Goal: Task Accomplishment & Management: Manage account settings

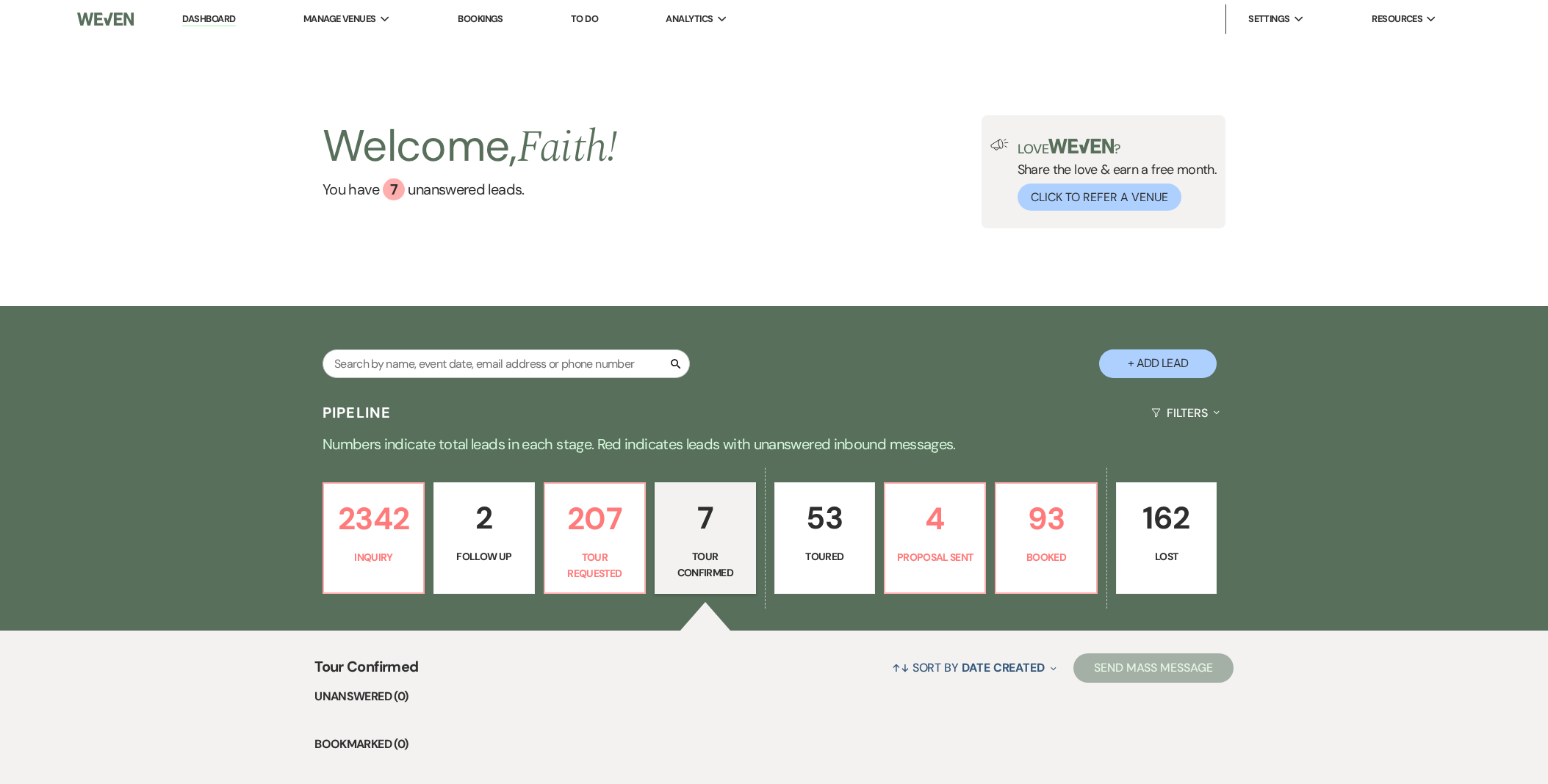
select select "4"
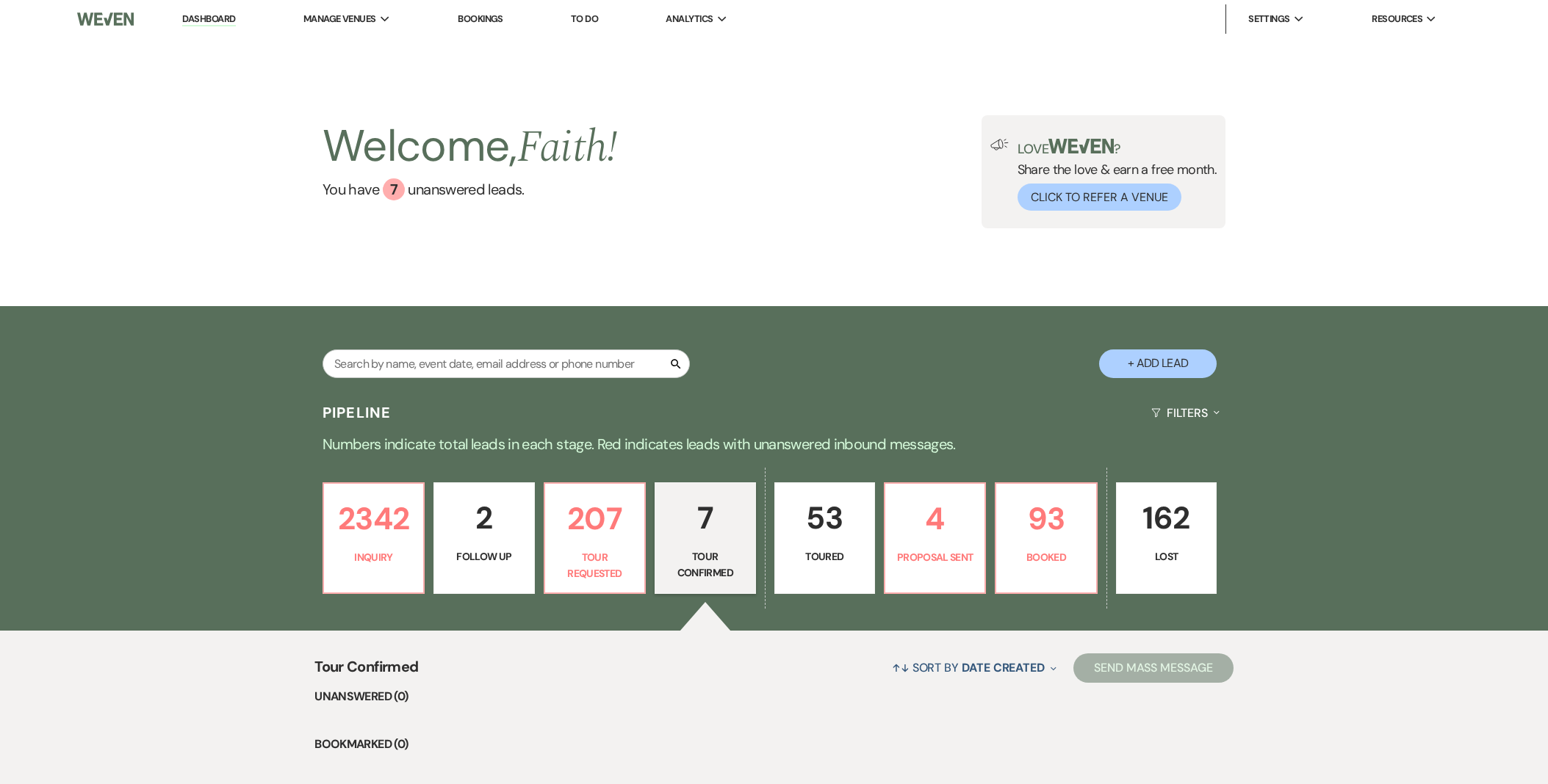
select select "4"
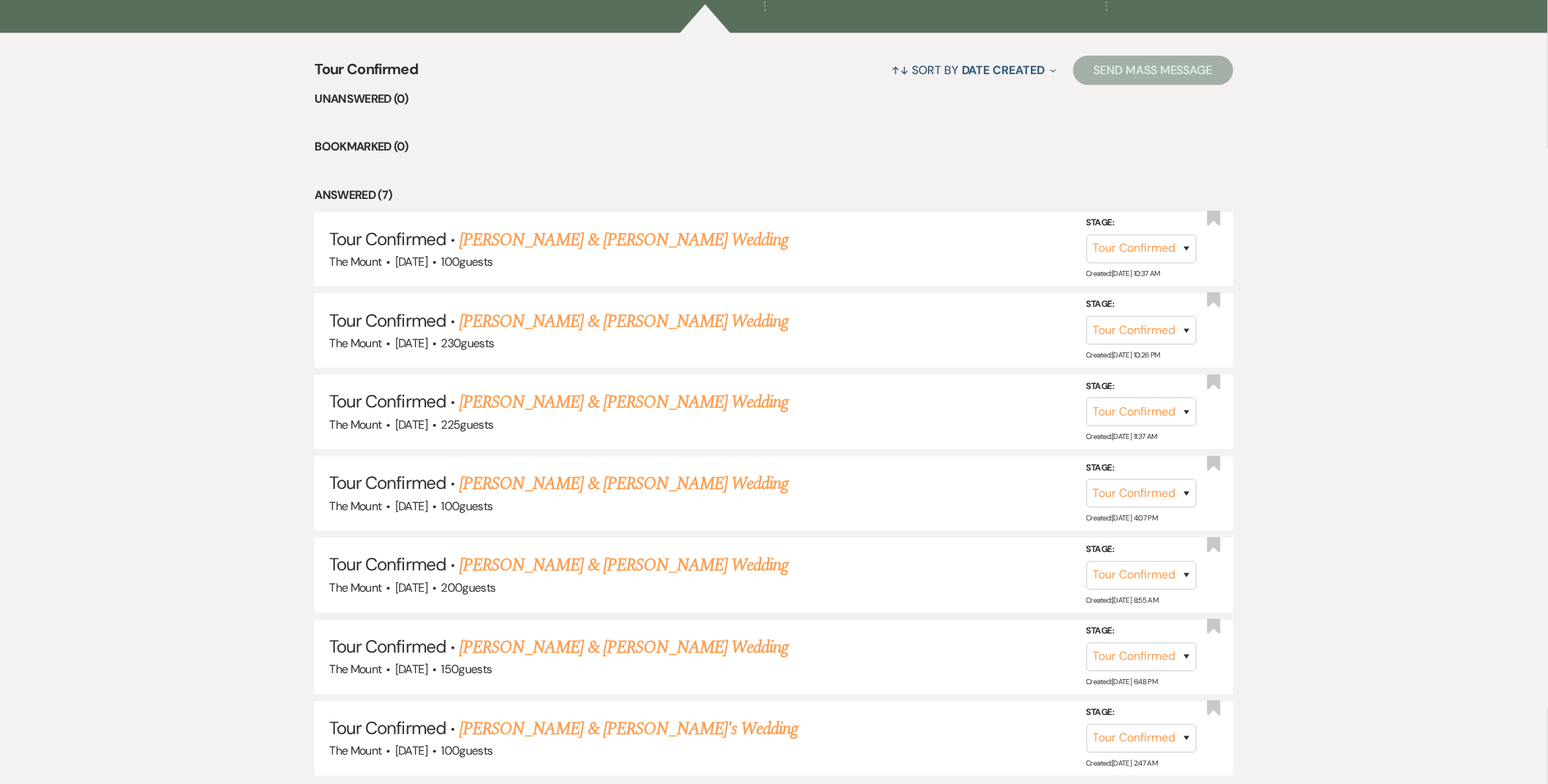
scroll to position [652, 0]
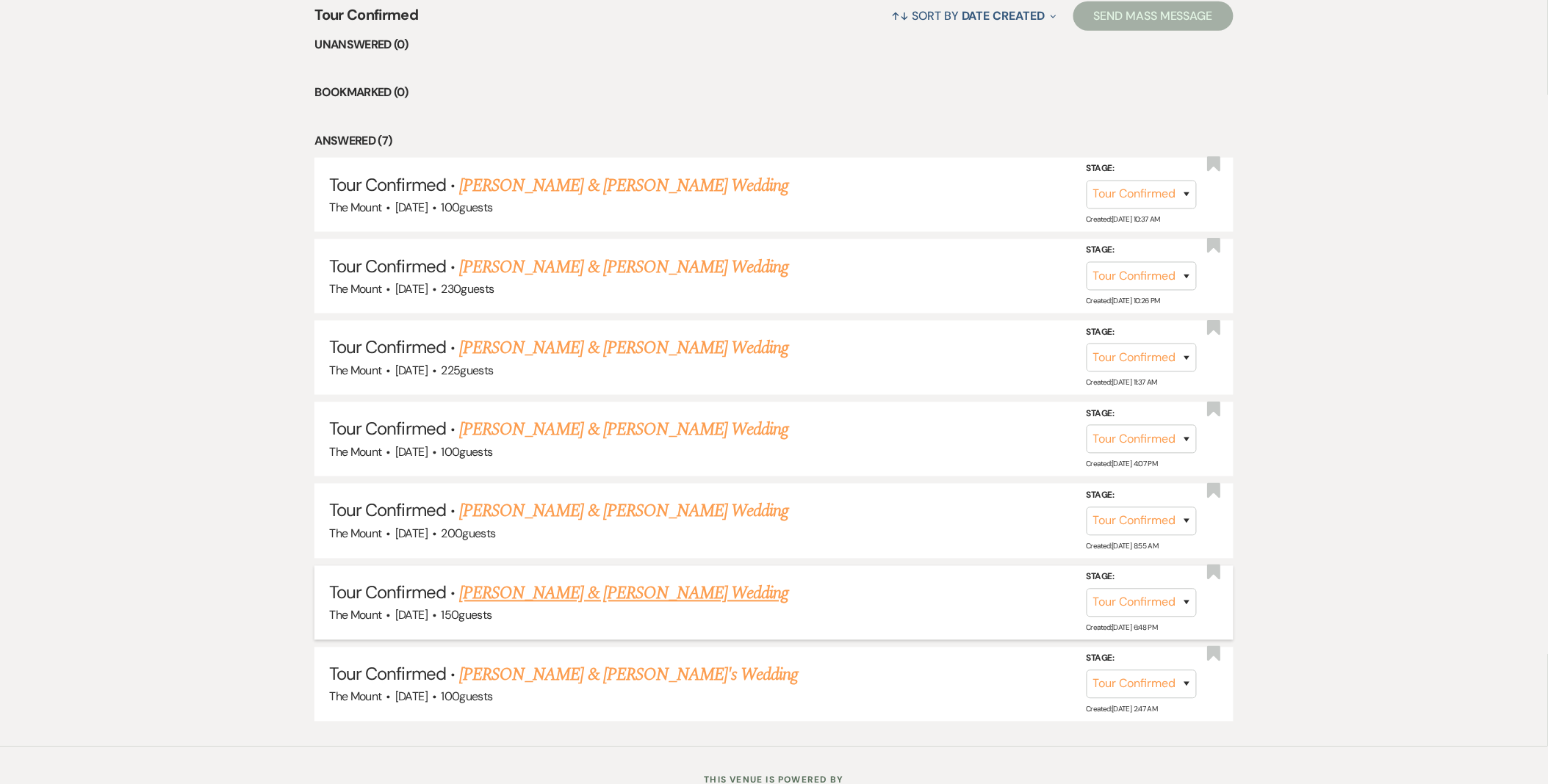
click at [715, 585] on link "Chase Beauchamp & Ashley Jones's Wedding" at bounding box center [624, 593] width 329 height 26
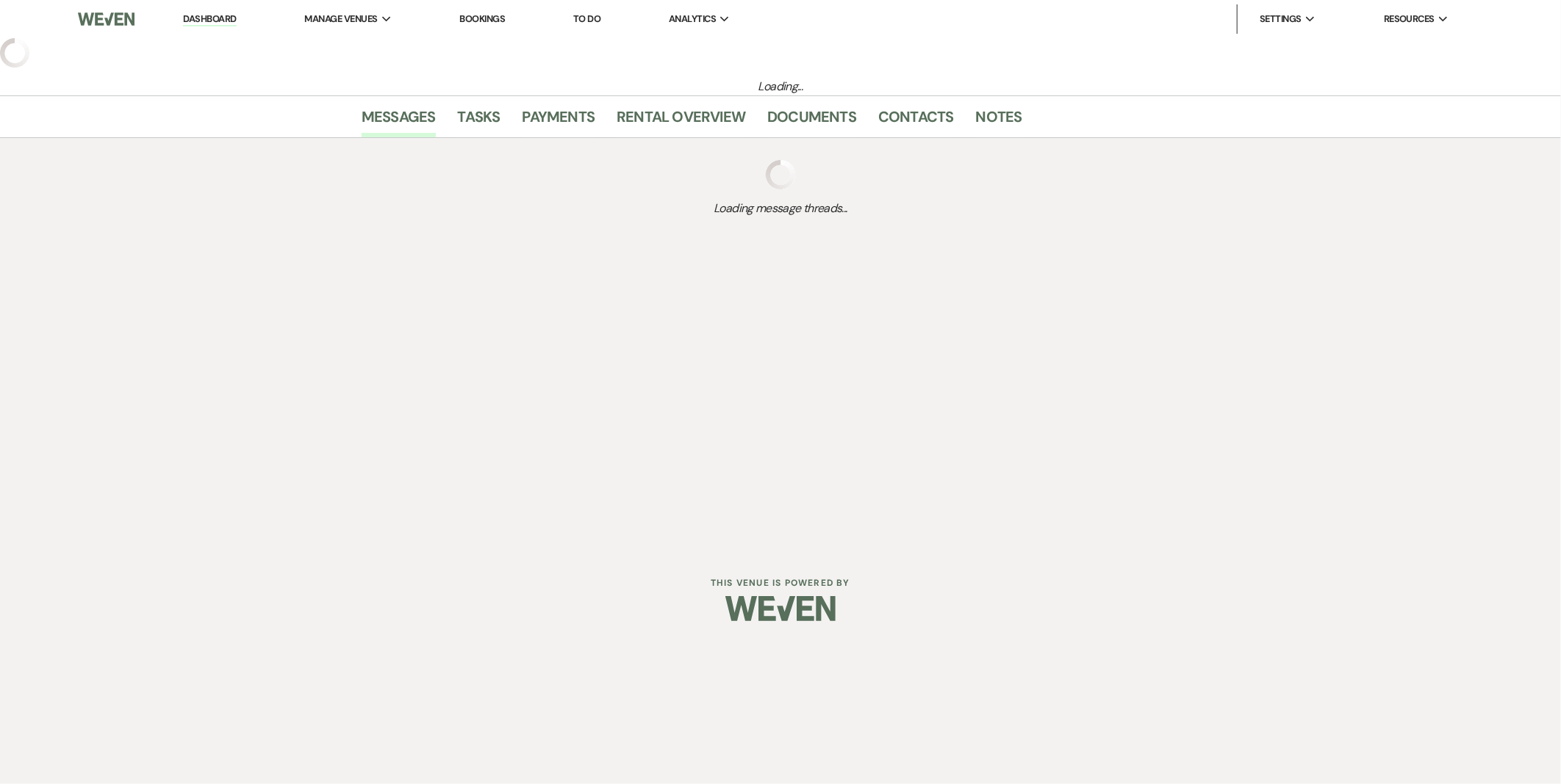
select select "4"
select select "5"
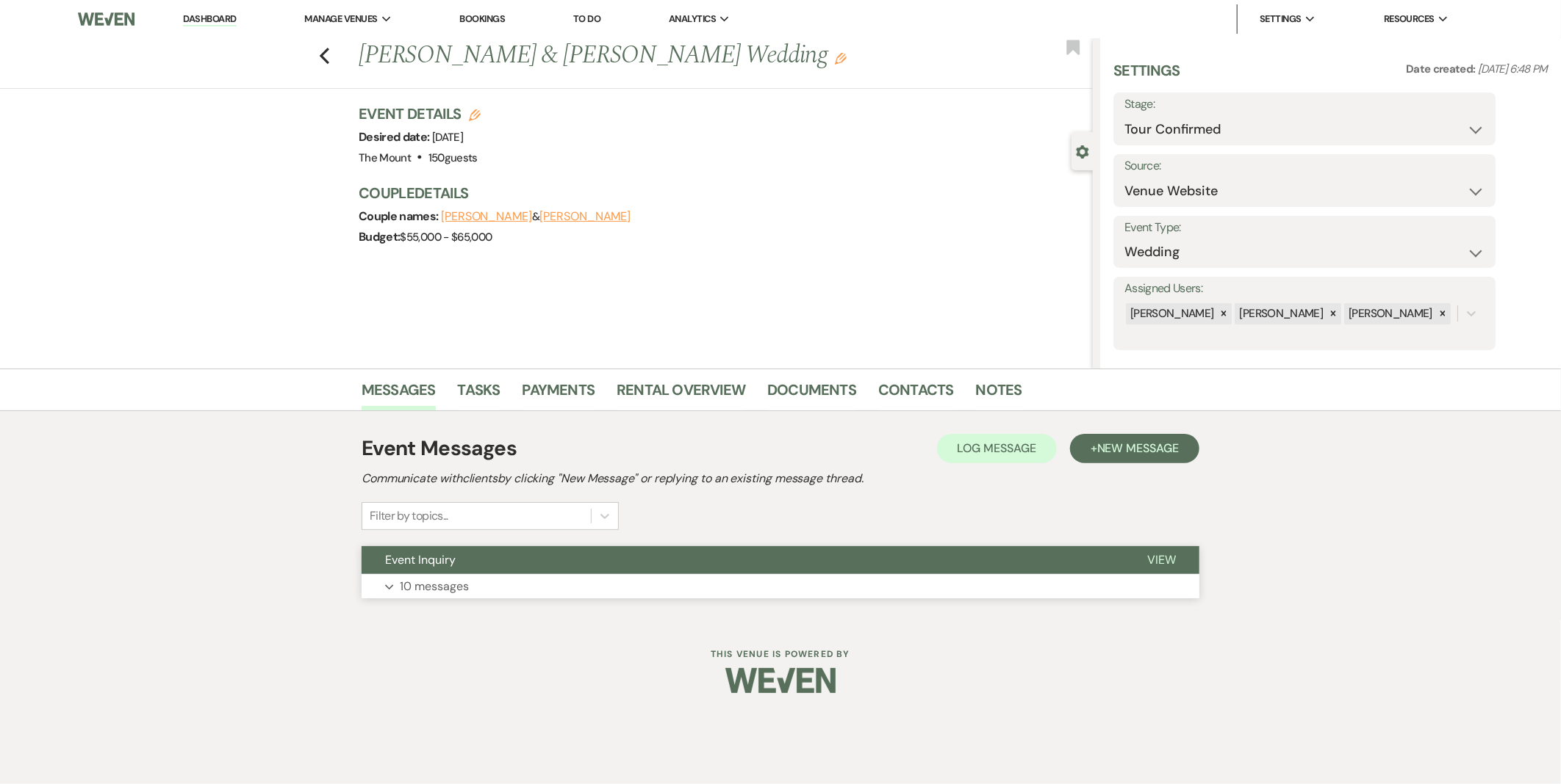
click at [608, 597] on button "Expand 10 messages" at bounding box center [780, 587] width 837 height 25
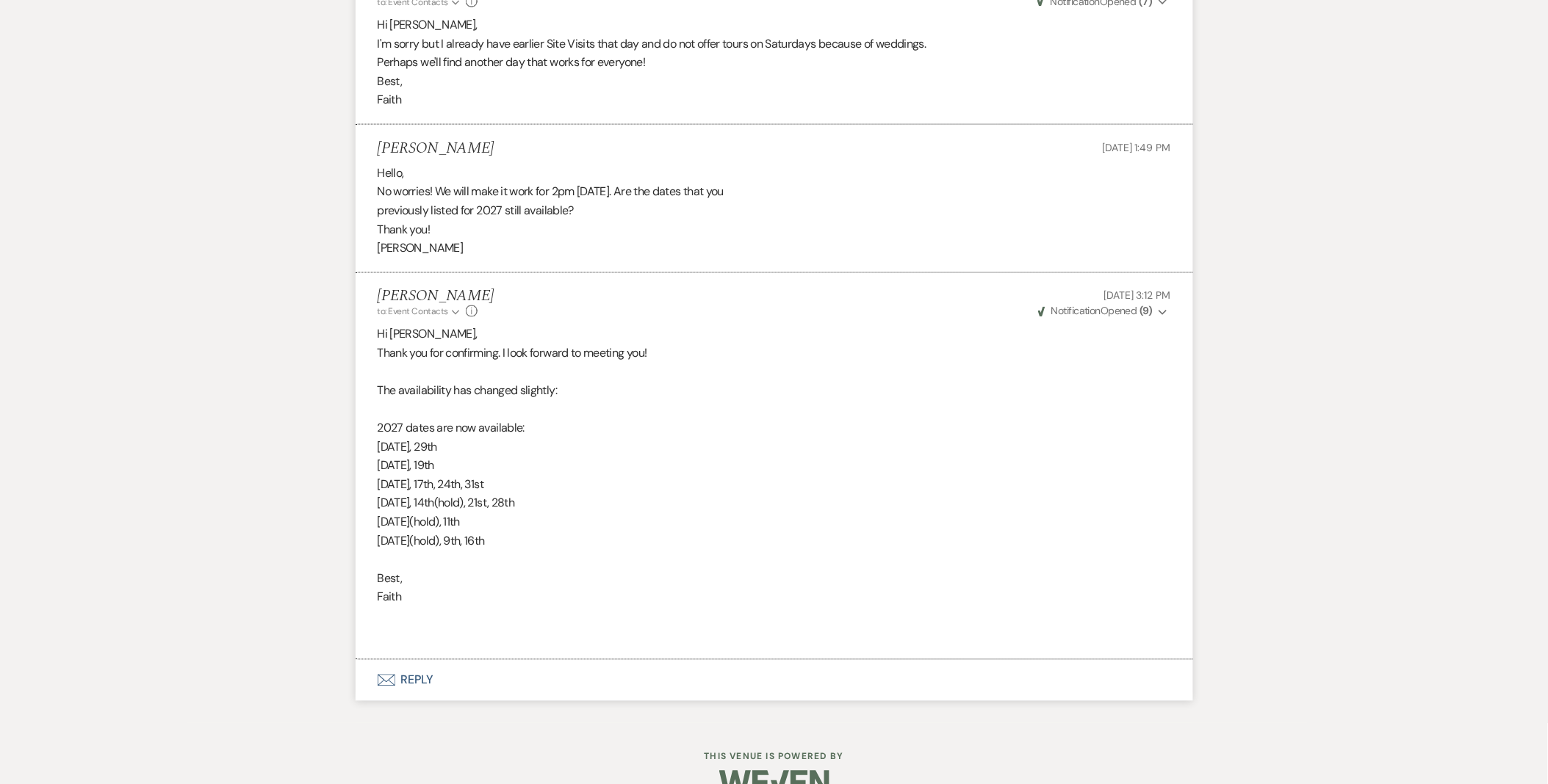
scroll to position [2732, 0]
